Goal: Transaction & Acquisition: Download file/media

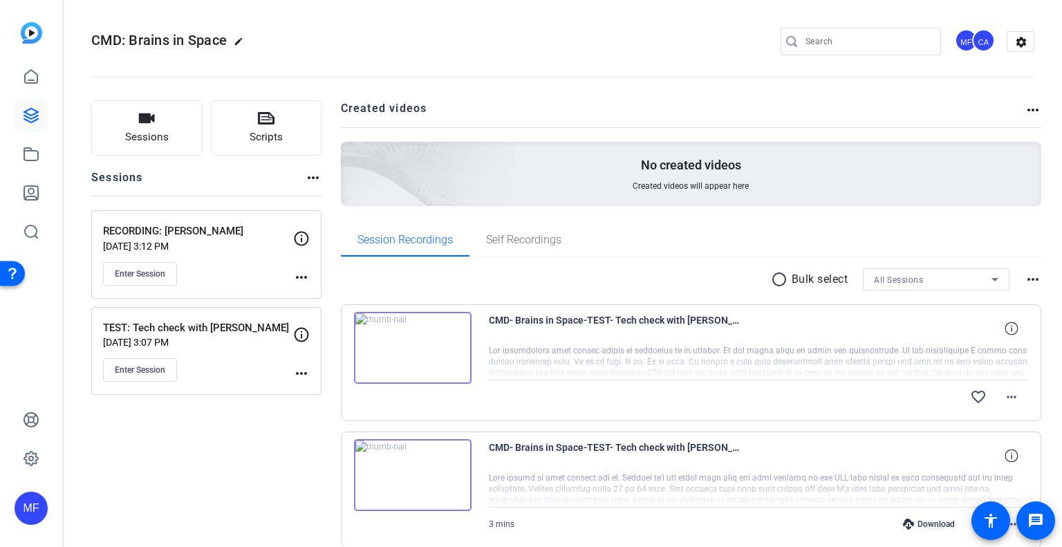
click at [771, 278] on mat-icon "radio_button_unchecked" at bounding box center [781, 279] width 21 height 17
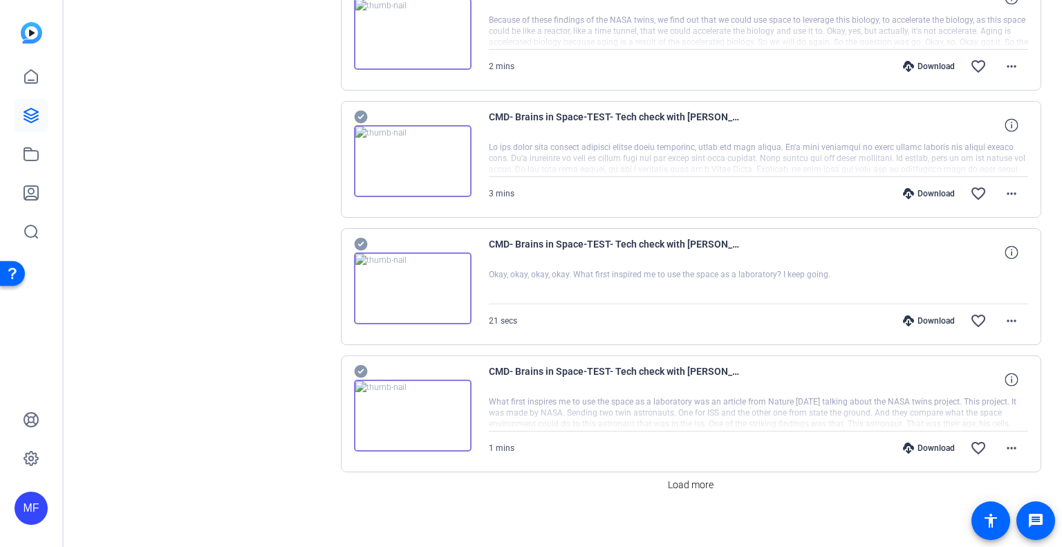
scroll to position [1100, 0]
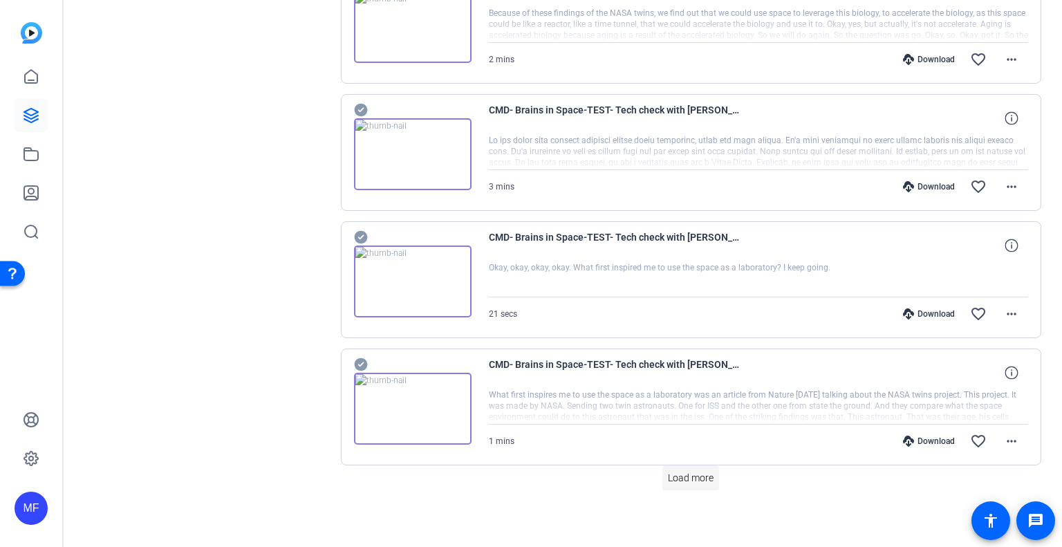
click at [674, 471] on span "Load more" at bounding box center [691, 478] width 46 height 15
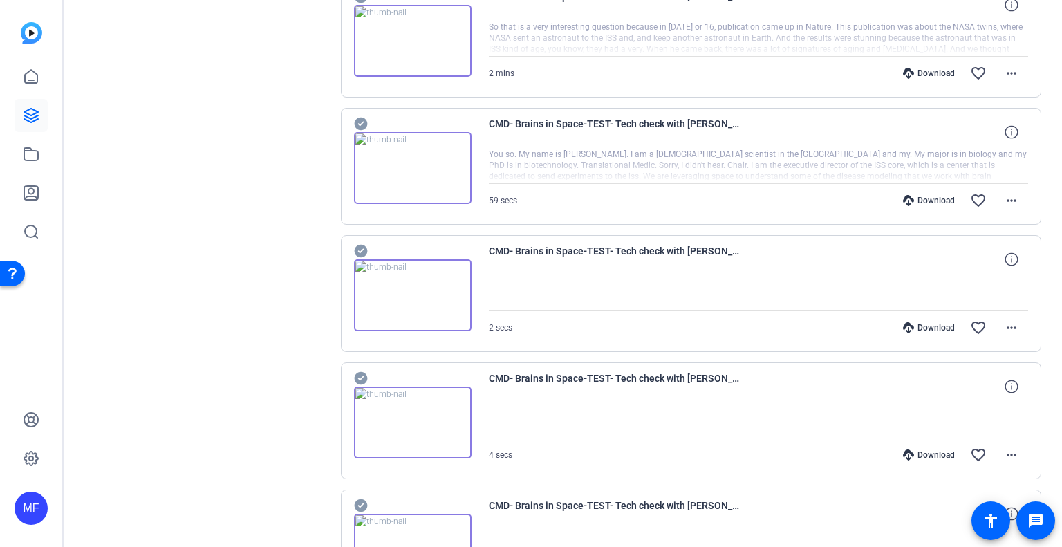
scroll to position [2090, 0]
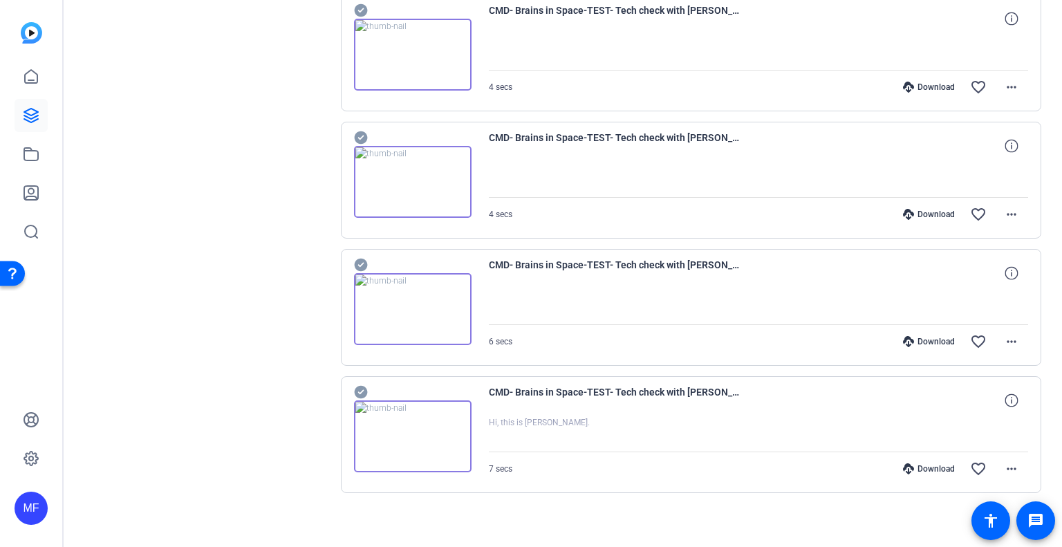
click at [359, 386] on icon at bounding box center [360, 392] width 13 height 13
click at [361, 256] on icon at bounding box center [361, 264] width 14 height 17
click at [357, 259] on icon at bounding box center [360, 265] width 13 height 13
click at [359, 386] on icon at bounding box center [360, 392] width 13 height 13
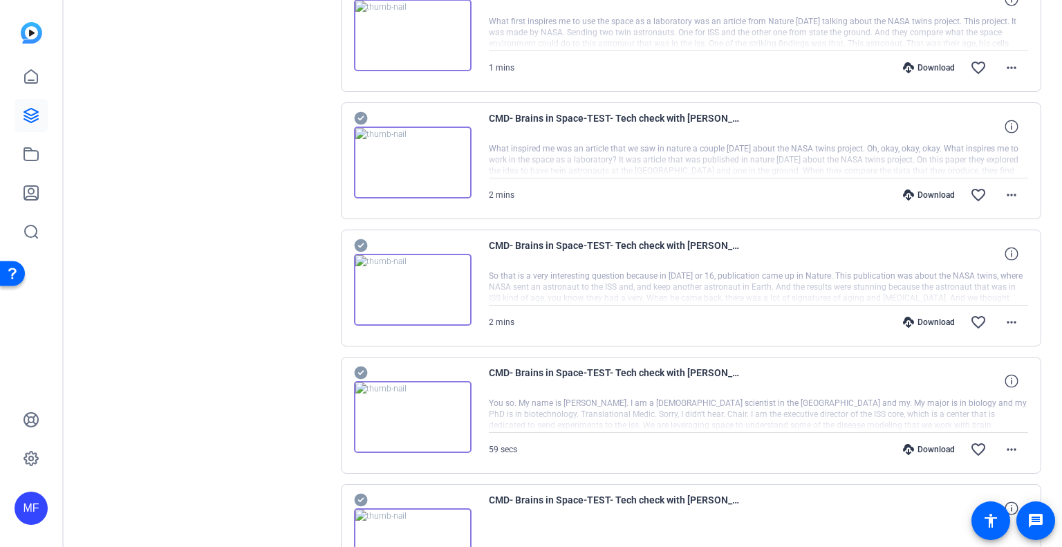
scroll to position [1468, 0]
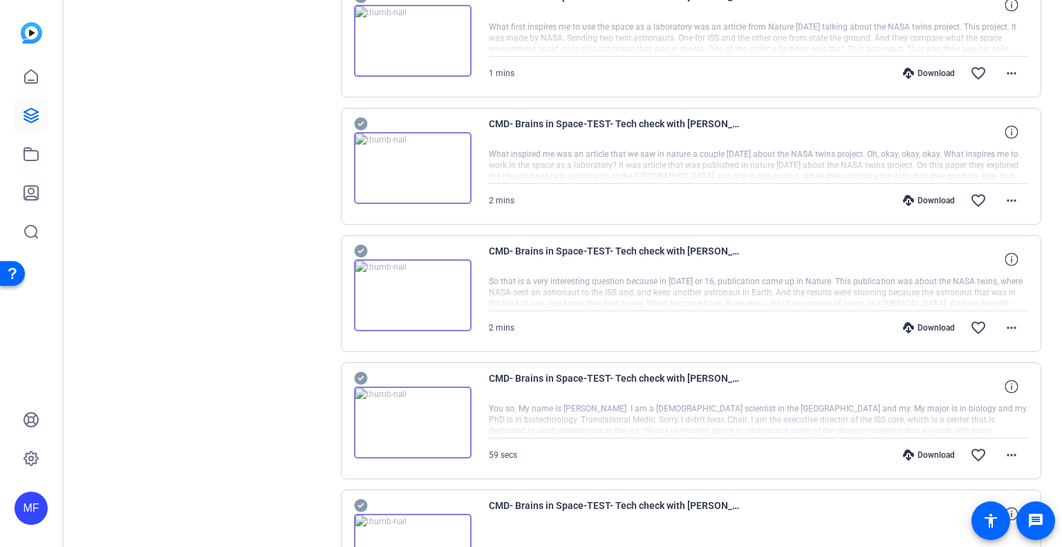
click at [365, 373] on icon at bounding box center [360, 378] width 13 height 13
click at [362, 247] on icon at bounding box center [360, 251] width 13 height 13
click at [362, 118] on icon at bounding box center [360, 124] width 13 height 13
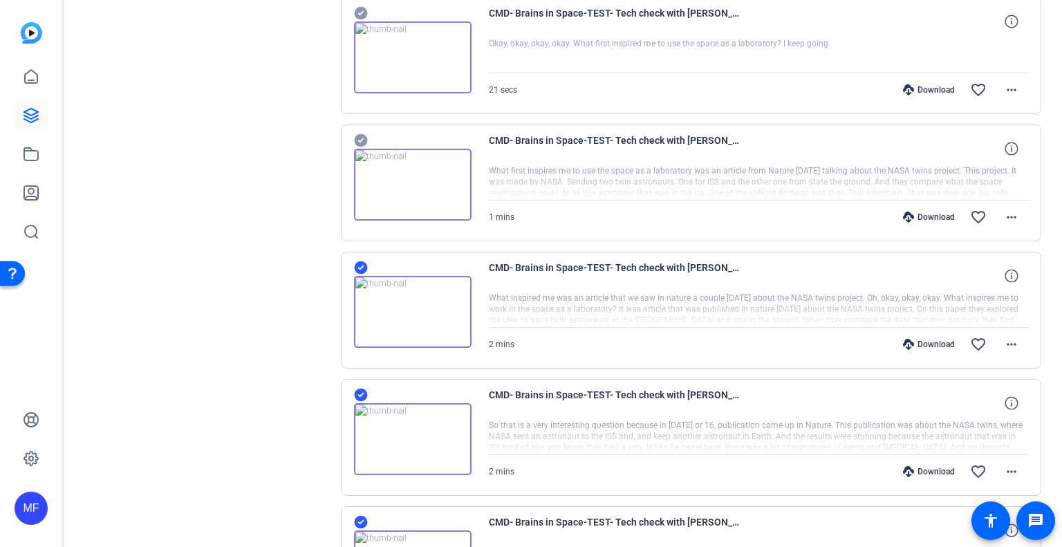
scroll to position [1261, 0]
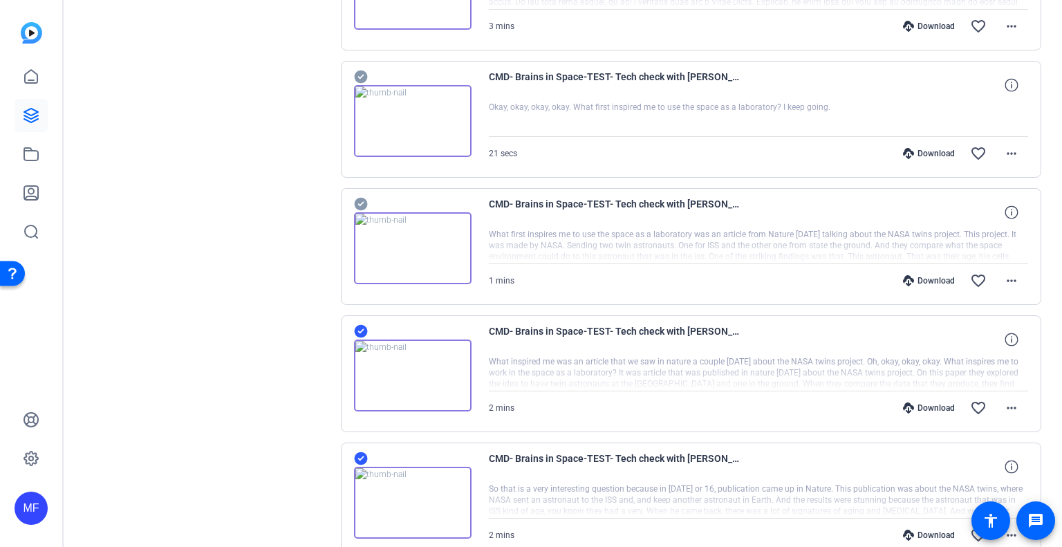
click at [359, 200] on icon at bounding box center [361, 204] width 14 height 17
click at [364, 71] on icon at bounding box center [360, 77] width 13 height 13
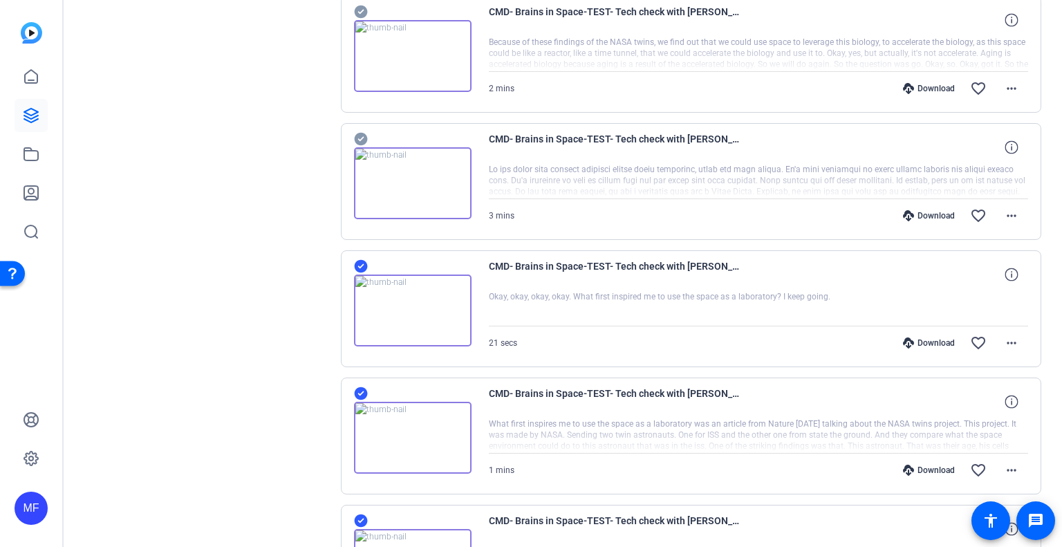
scroll to position [1053, 0]
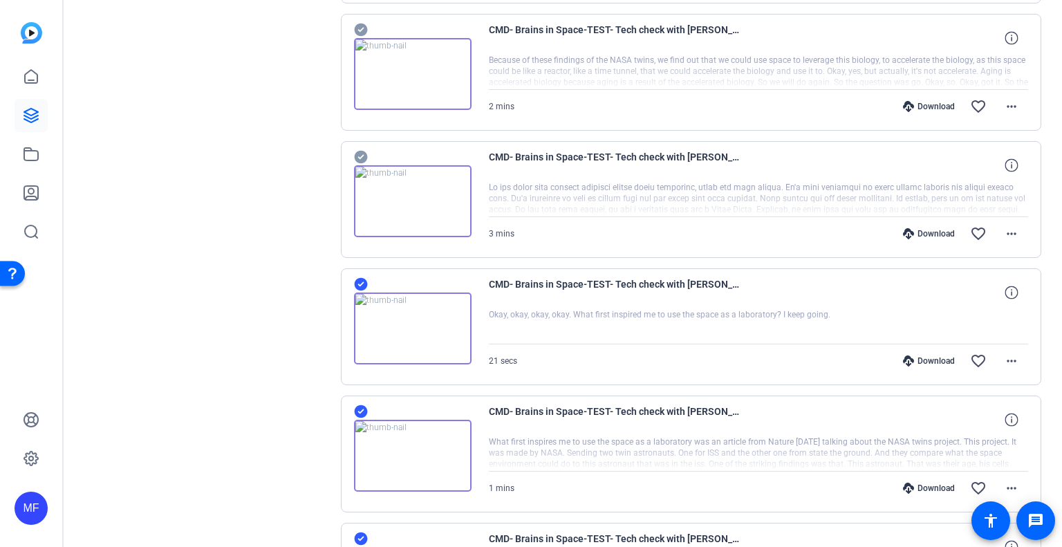
click at [357, 153] on icon at bounding box center [361, 157] width 14 height 17
click at [355, 31] on icon at bounding box center [361, 29] width 14 height 17
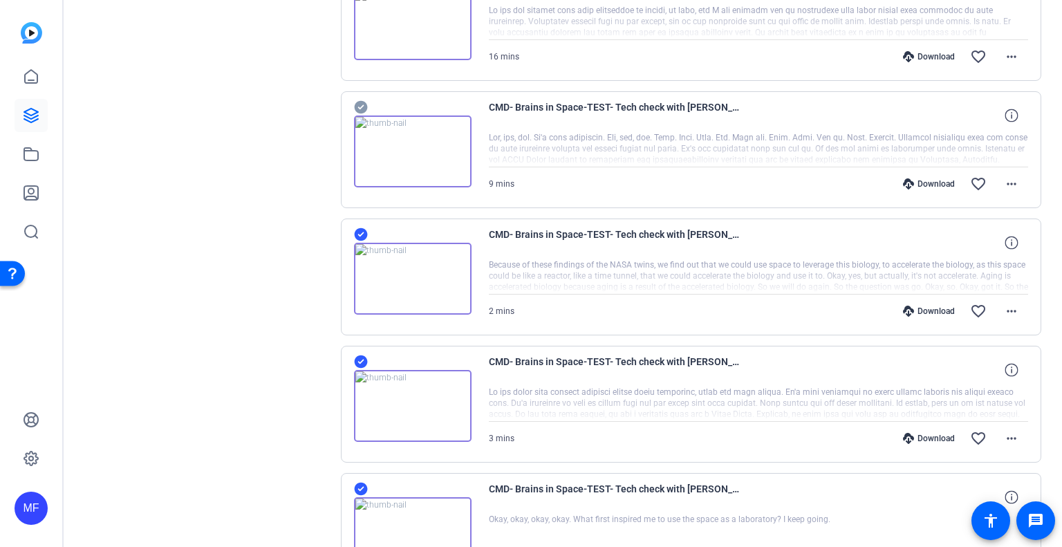
scroll to position [777, 0]
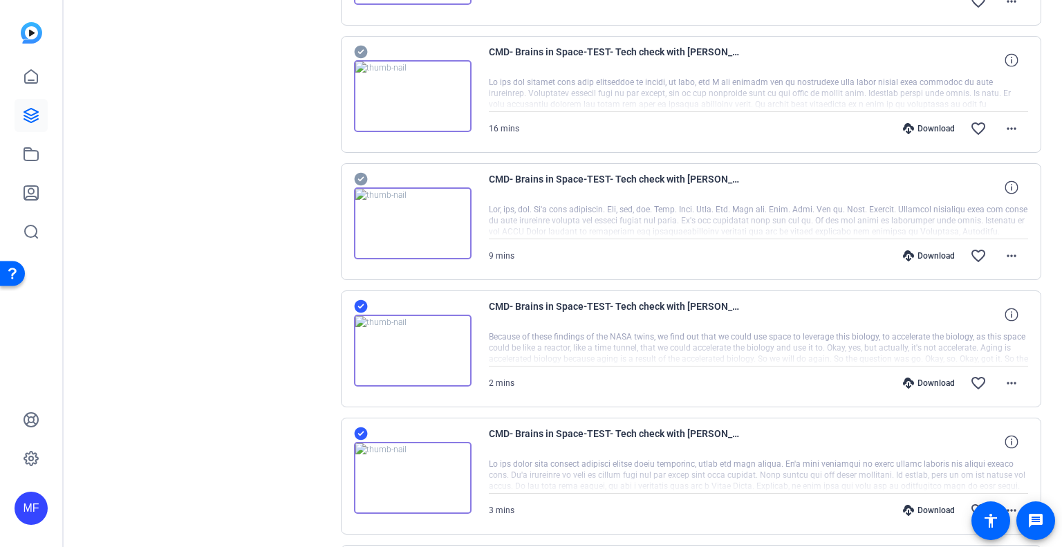
click at [362, 176] on icon at bounding box center [360, 179] width 13 height 13
click at [357, 46] on icon at bounding box center [360, 52] width 13 height 13
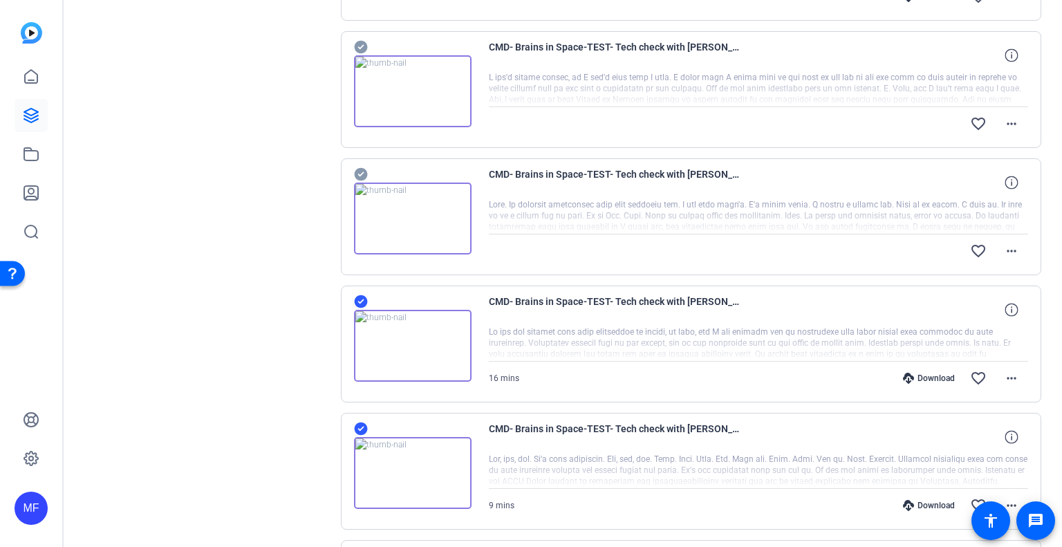
scroll to position [500, 0]
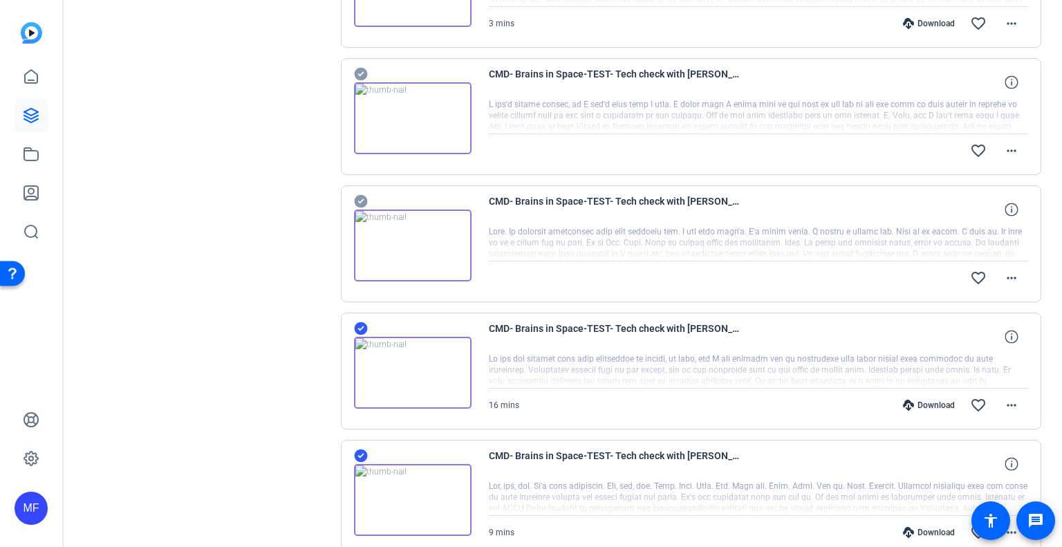
click at [363, 200] on icon at bounding box center [360, 201] width 13 height 13
click at [361, 71] on icon at bounding box center [361, 74] width 14 height 17
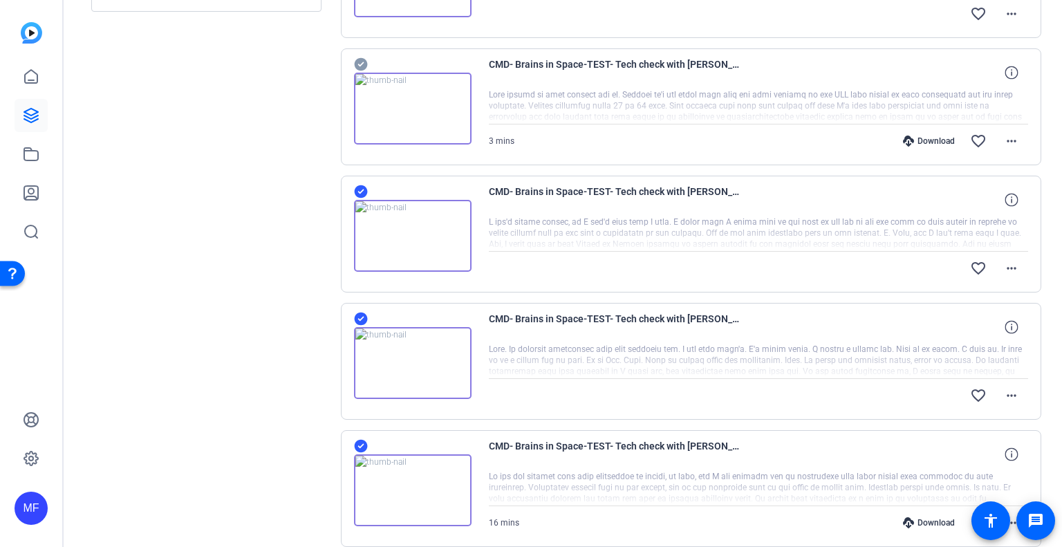
scroll to position [224, 0]
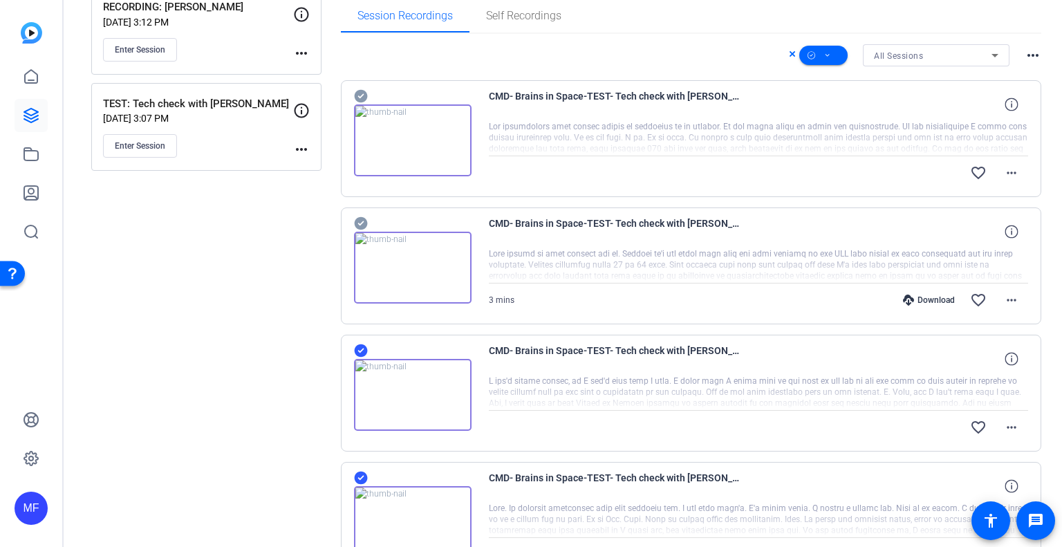
click at [358, 219] on icon at bounding box center [360, 223] width 13 height 13
click at [359, 93] on icon at bounding box center [360, 96] width 13 height 13
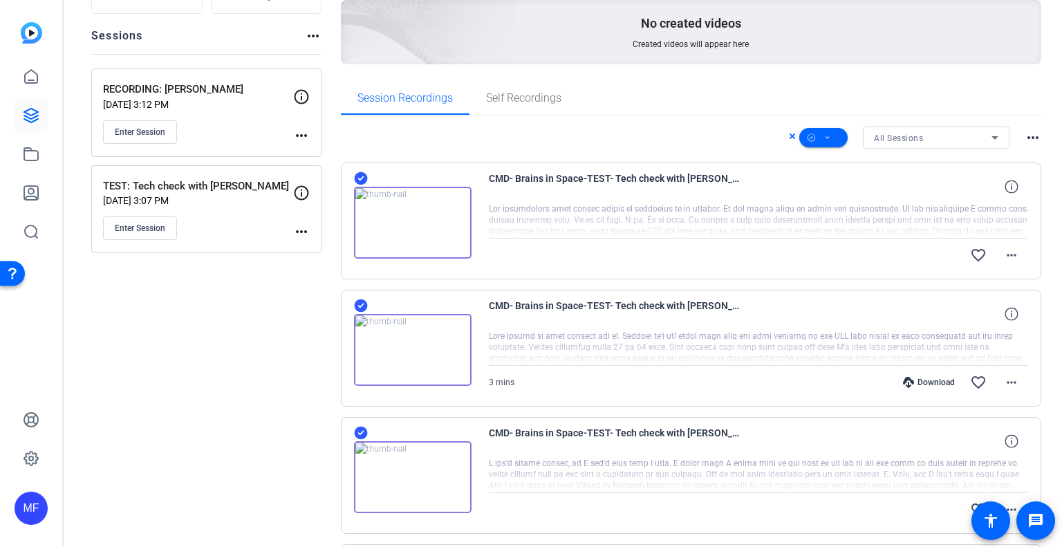
scroll to position [86, 0]
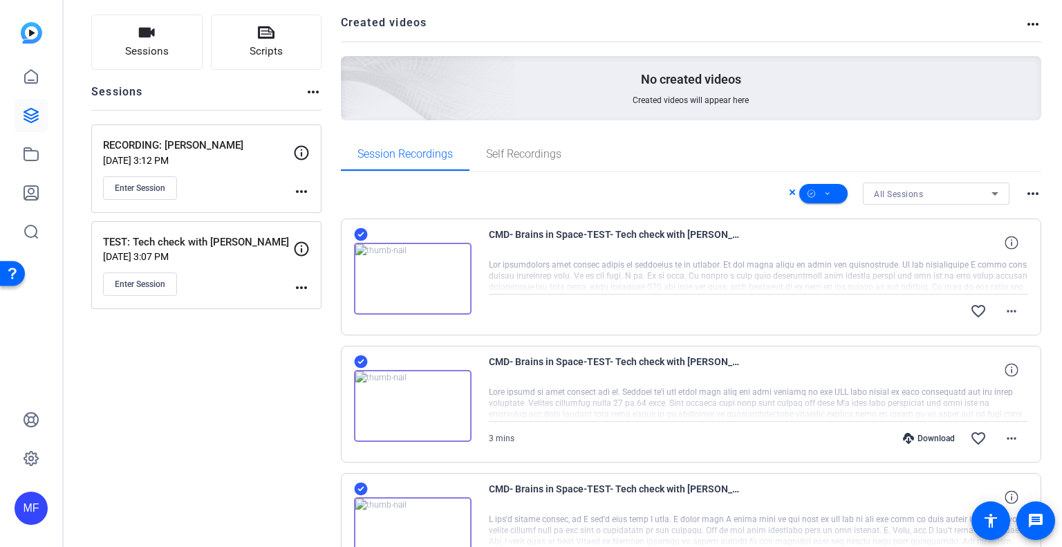
click at [1029, 192] on mat-icon "more_horiz" at bounding box center [1032, 193] width 17 height 17
click at [1030, 191] on div at bounding box center [531, 273] width 1062 height 547
click at [1027, 21] on mat-icon "more_horiz" at bounding box center [1032, 24] width 17 height 17
click at [1027, 21] on div at bounding box center [531, 273] width 1062 height 547
click at [1013, 317] on span at bounding box center [1011, 310] width 33 height 33
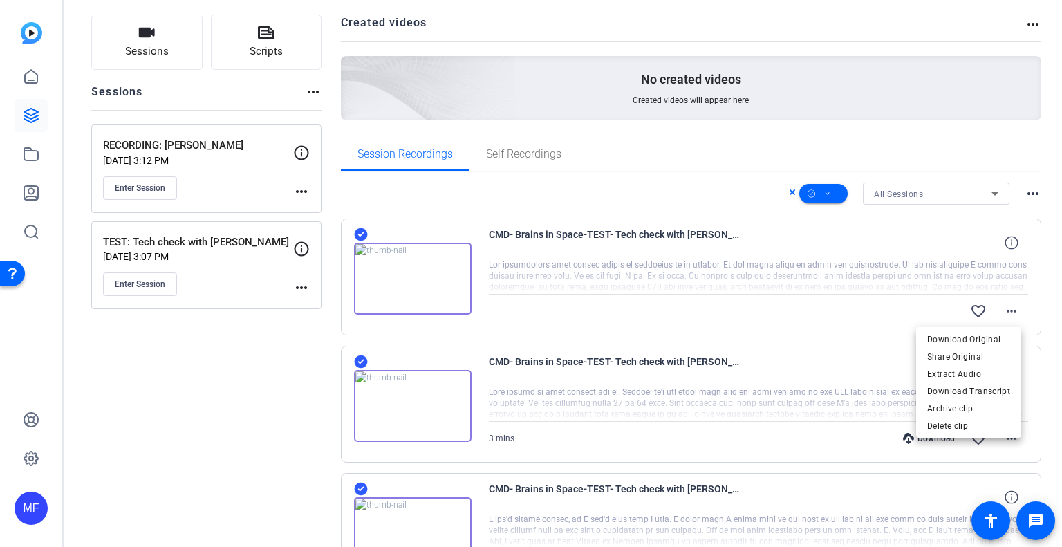
click at [1008, 304] on div at bounding box center [531, 273] width 1062 height 547
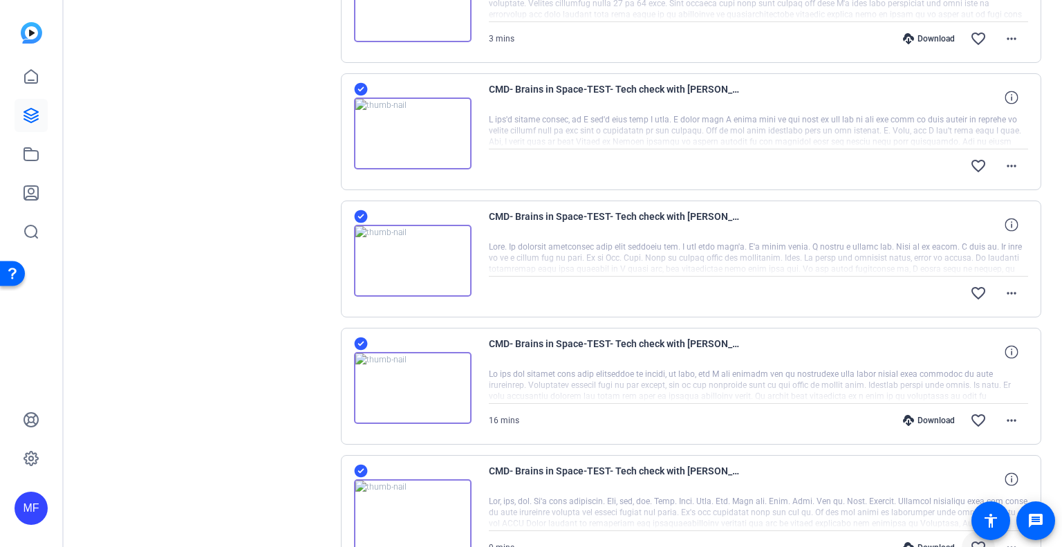
scroll to position [708, 0]
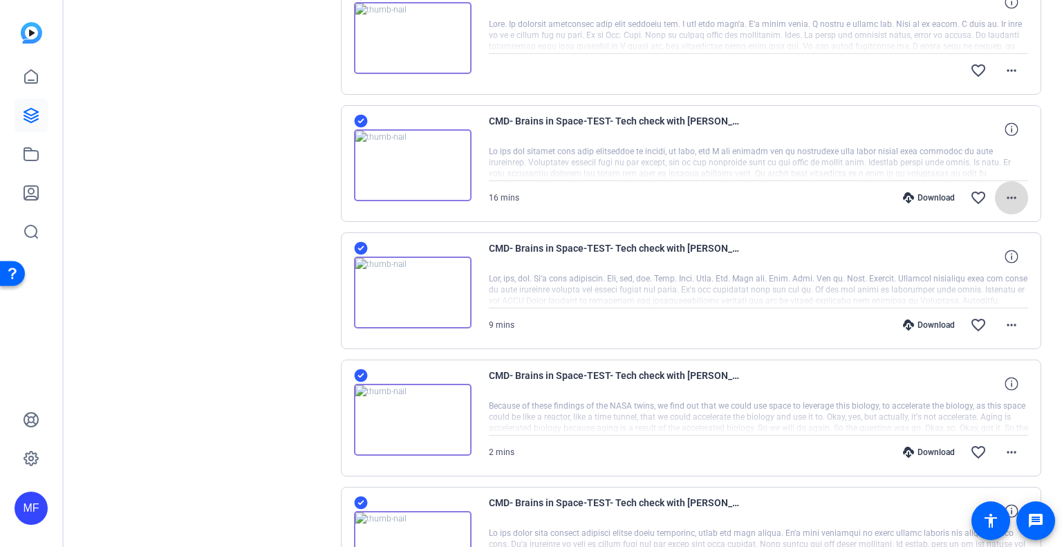
click at [1003, 192] on mat-icon "more_horiz" at bounding box center [1011, 197] width 17 height 17
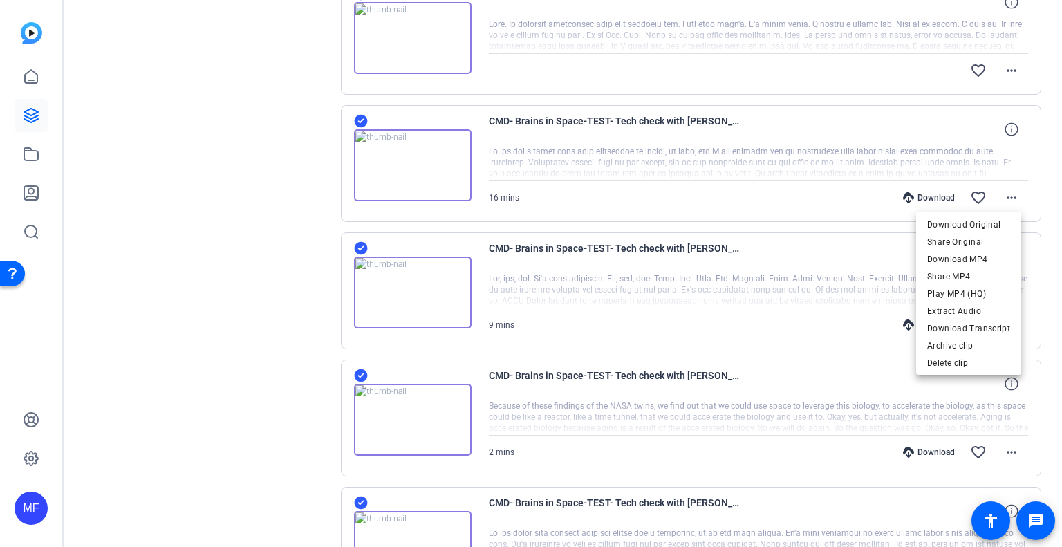
click at [1049, 252] on div at bounding box center [531, 273] width 1062 height 547
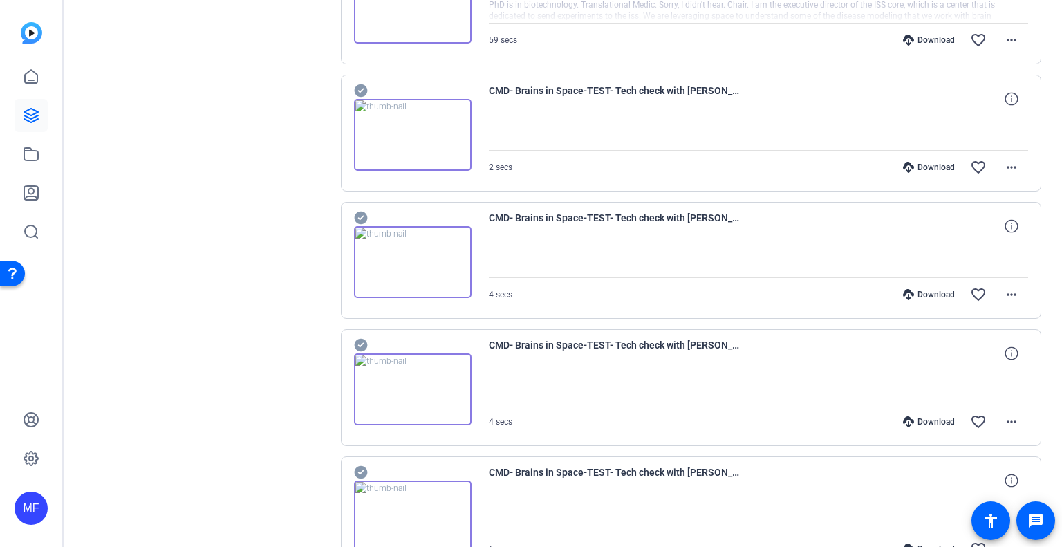
scroll to position [1676, 0]
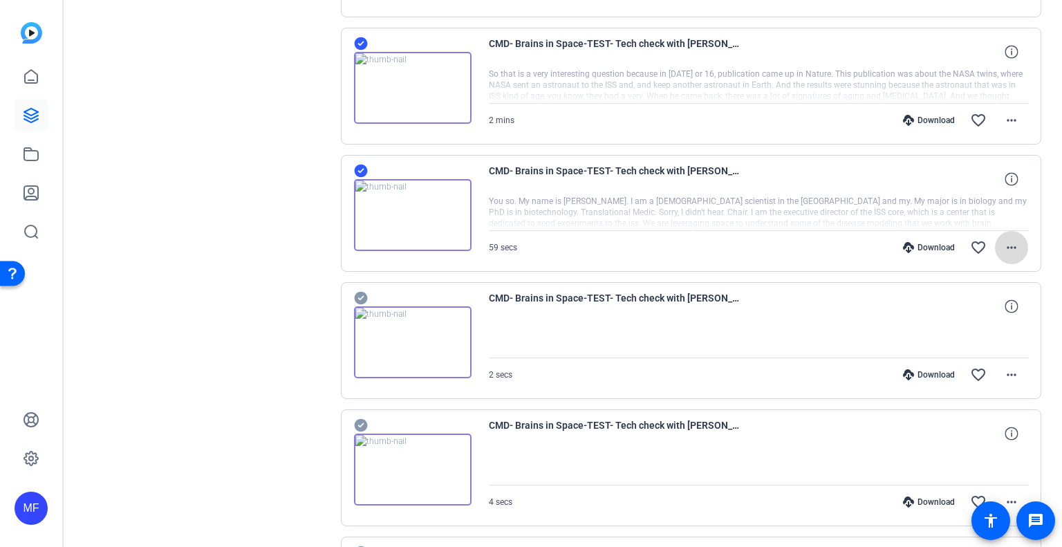
click at [1005, 247] on mat-icon "more_horiz" at bounding box center [1011, 247] width 17 height 17
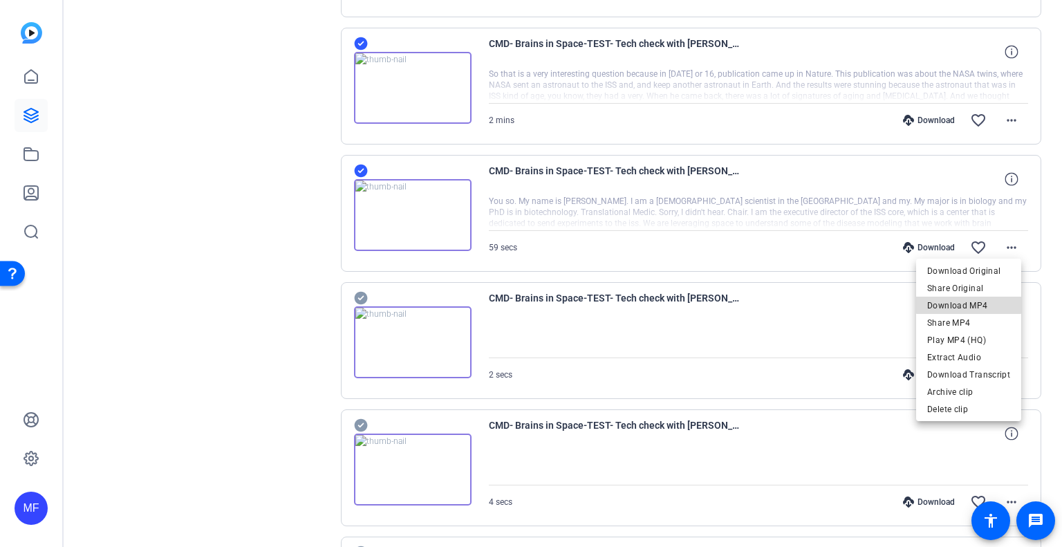
click at [970, 304] on span "Download MP4" at bounding box center [968, 305] width 83 height 17
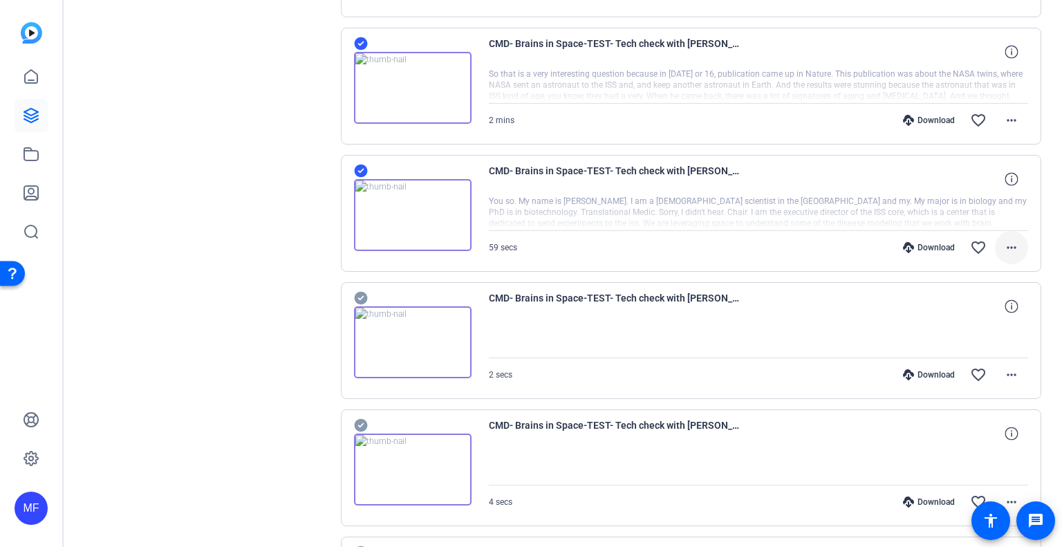
click at [1011, 241] on mat-icon "more_horiz" at bounding box center [1011, 247] width 17 height 17
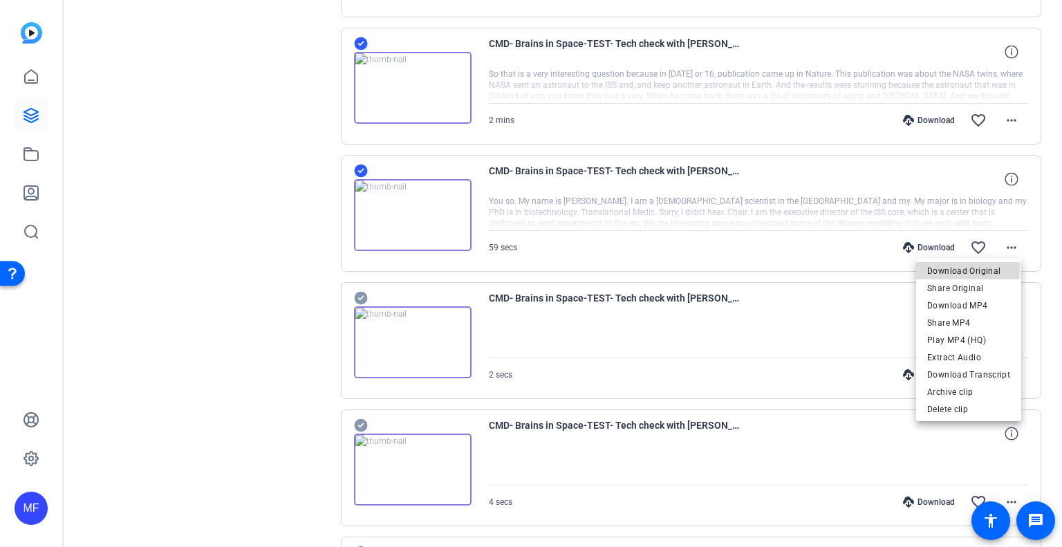
click at [957, 270] on span "Download Original" at bounding box center [968, 271] width 83 height 17
